Goal: Check status: Check status

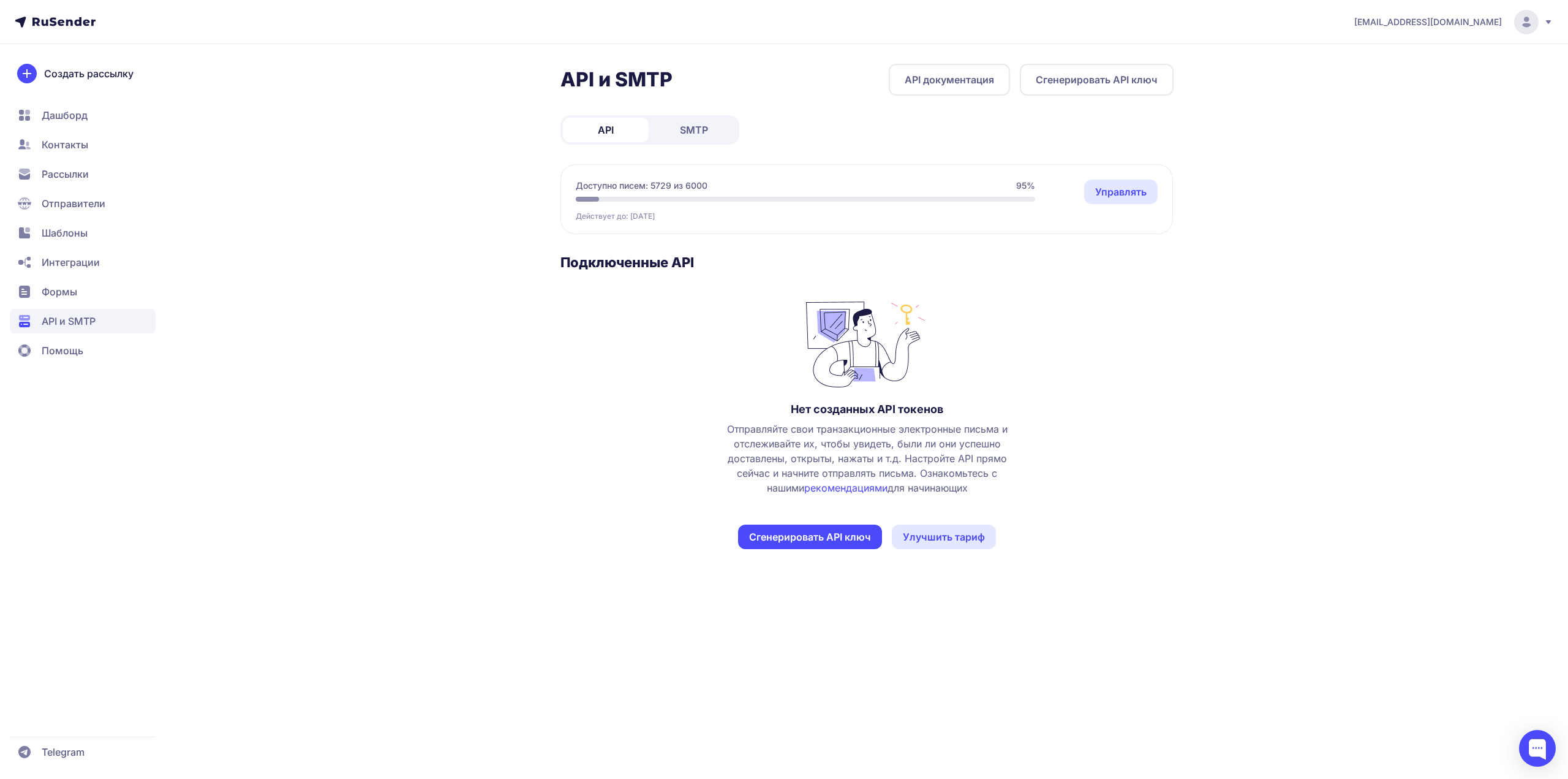
click at [694, 118] on link "SMTP" at bounding box center [694, 130] width 86 height 24
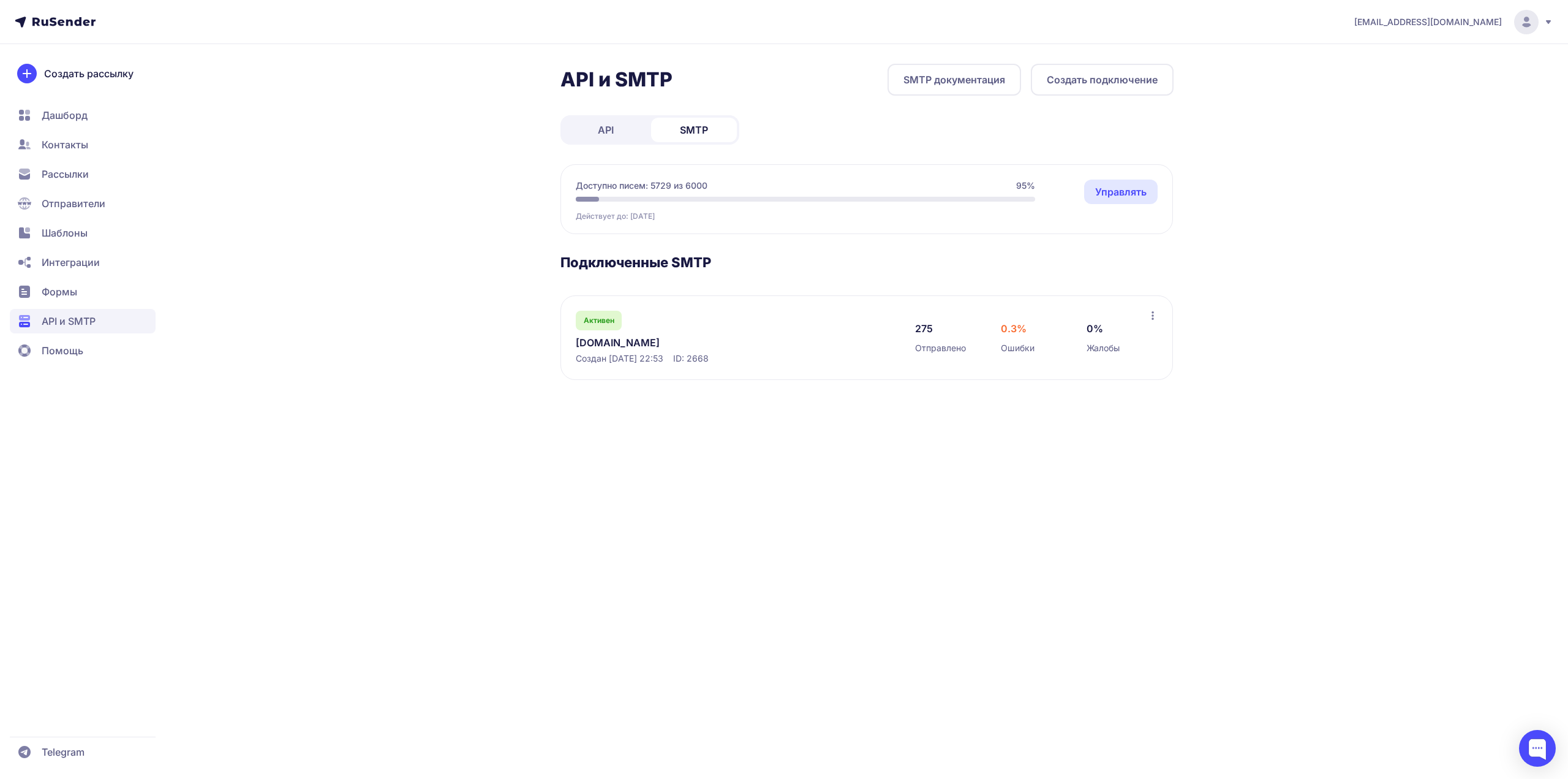
click at [603, 347] on link "[DOMAIN_NAME]" at bounding box center [701, 343] width 251 height 15
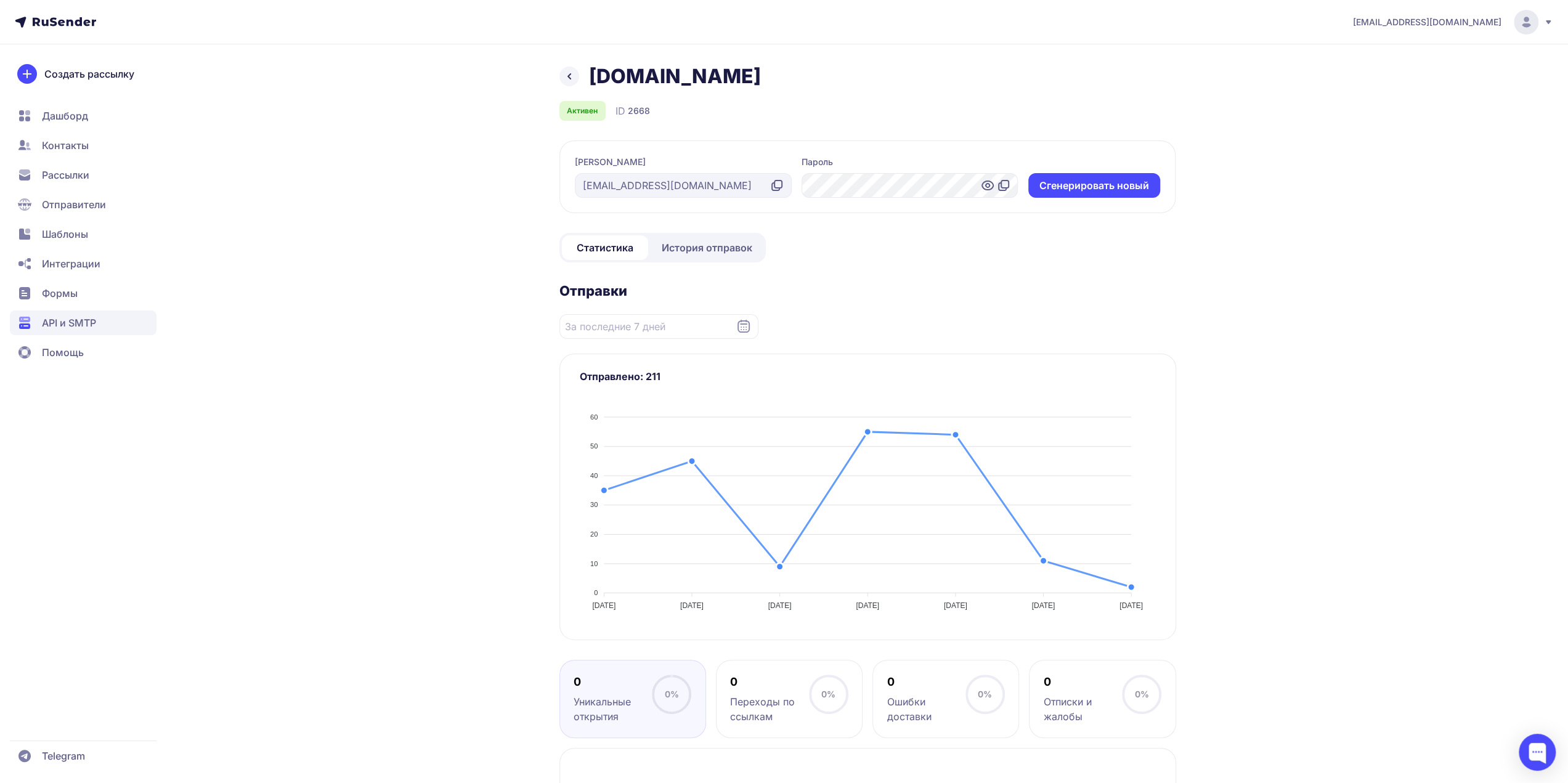
click at [699, 253] on span "История отправок" at bounding box center [706, 247] width 90 height 15
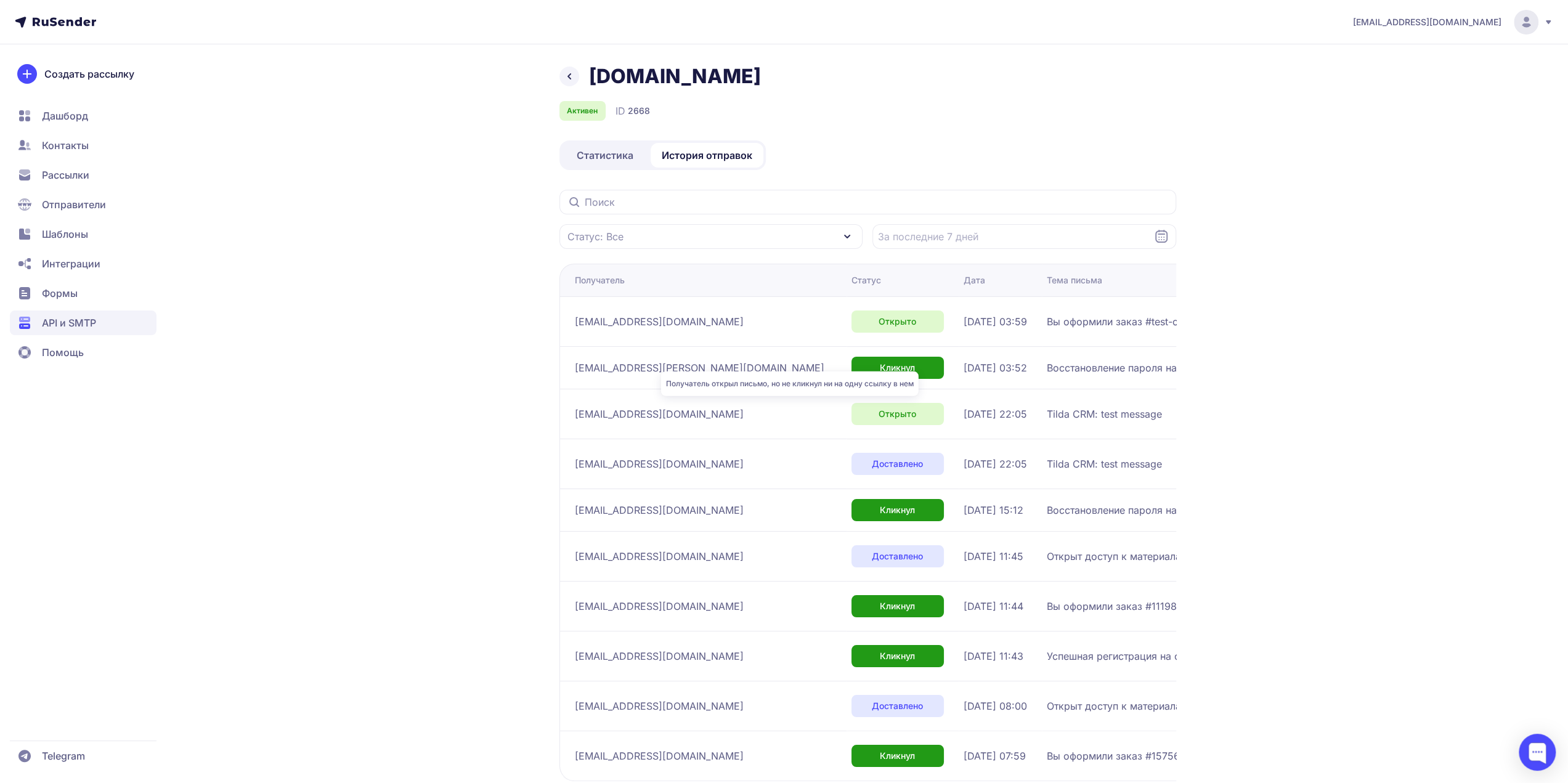
click at [878, 413] on span "Открыто" at bounding box center [897, 414] width 37 height 13
click at [852, 331] on div "Открыто" at bounding box center [897, 321] width 92 height 22
